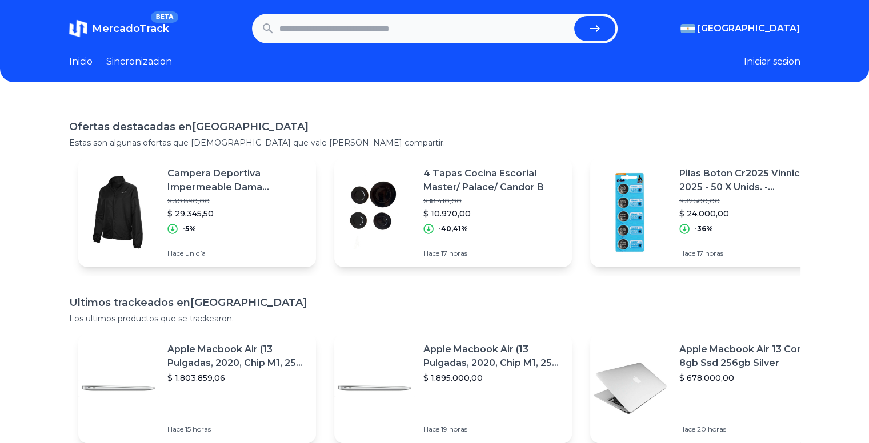
click at [361, 33] on input "text" at bounding box center [424, 28] width 290 height 25
paste input "**********"
click at [591, 23] on button "submit" at bounding box center [594, 28] width 41 height 25
type input "**********"
